Goal: Find specific page/section: Find specific page/section

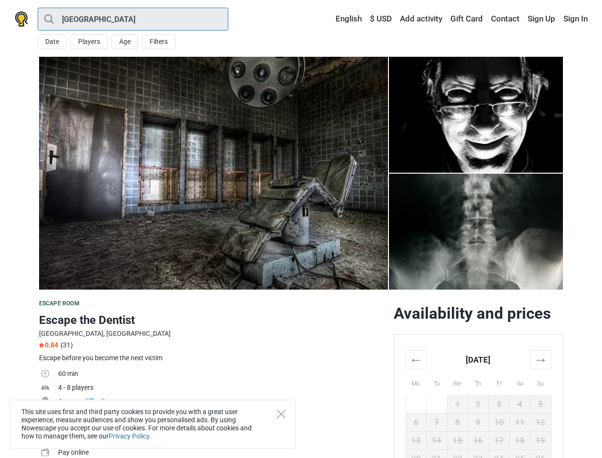
click at [133, 19] on input "[GEOGRAPHIC_DATA]" at bounding box center [133, 19] width 191 height 23
click at [0, 0] on div "All Escape room Outdoors Experience VR Experience Treasure [PERSON_NAME] Around…" at bounding box center [0, 0] width 0 height 0
type input "[GEOGRAPHIC_DATA]"
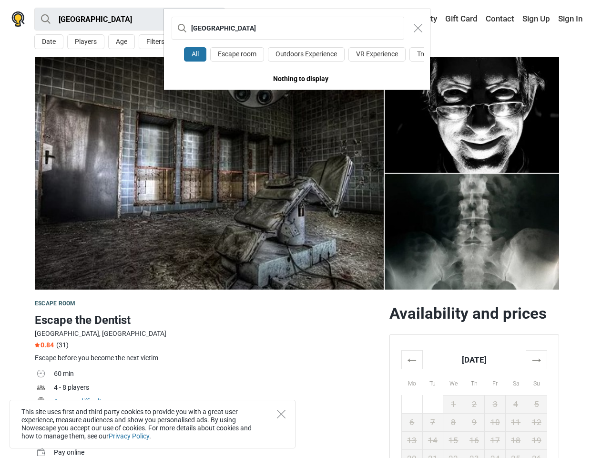
click at [89, 41] on div "London All Escape room Outdoors Experience VR Experience Treasure [PERSON_NAME]…" at bounding box center [301, 229] width 602 height 458
click at [124, 41] on div "London All Escape room Outdoors Experience VR Experience Treasure [PERSON_NAME]…" at bounding box center [301, 229] width 602 height 458
click at [158, 41] on div "London All Escape room Outdoors Experience VR Experience Treasure [PERSON_NAME]…" at bounding box center [301, 229] width 602 height 458
click at [344, 19] on input "[GEOGRAPHIC_DATA]" at bounding box center [288, 28] width 233 height 23
click at [381, 19] on input "[GEOGRAPHIC_DATA]" at bounding box center [288, 28] width 233 height 23
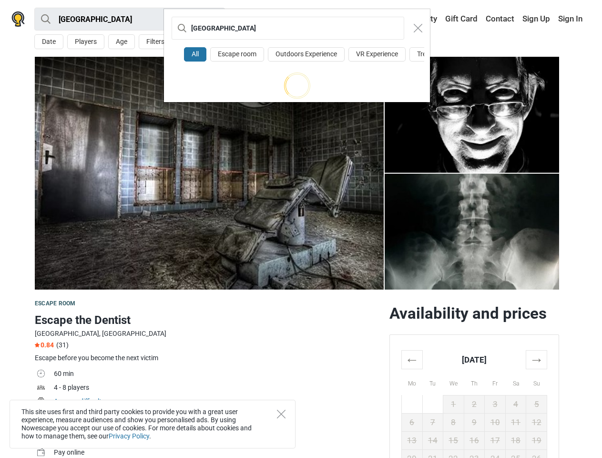
click at [506, 19] on div "London All Escape room Outdoors Experience VR Experience Treasure [PERSON_NAME]" at bounding box center [301, 229] width 602 height 458
click at [542, 19] on div "London All Escape room Outdoors Experience VR Experience Treasure [PERSON_NAME]" at bounding box center [301, 229] width 602 height 458
click at [575, 19] on div "London All Escape room Outdoors Experience VR Experience Treasure [PERSON_NAME]" at bounding box center [301, 229] width 602 height 458
